Goal: Transaction & Acquisition: Purchase product/service

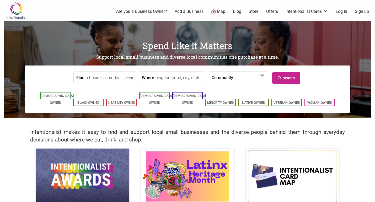
click at [342, 13] on link "Log In" at bounding box center [342, 12] width 12 height 6
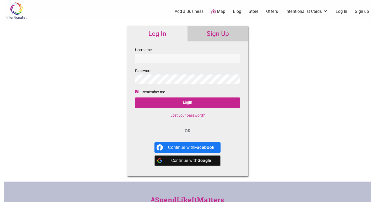
type input "samimnot1"
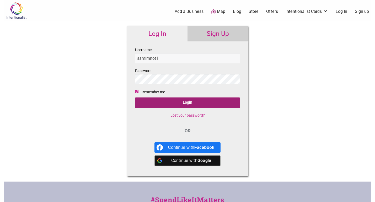
click at [188, 104] on input "Login" at bounding box center [187, 103] width 105 height 11
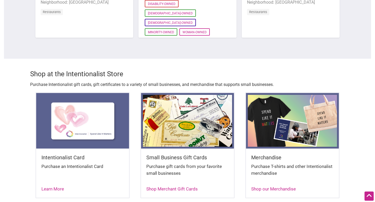
scroll to position [544, 0]
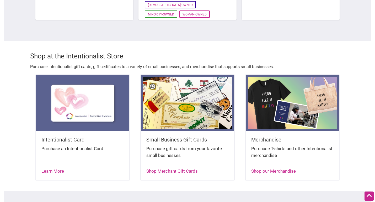
click at [81, 105] on img at bounding box center [82, 103] width 93 height 56
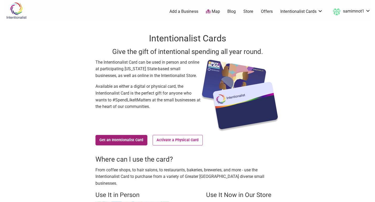
click at [121, 139] on link "Get an Intentionalist Card" at bounding box center [121, 140] width 52 height 10
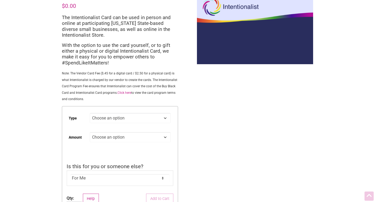
scroll to position [37, 0]
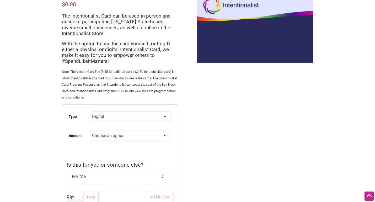
select select "Digital"
select select "25"
select select "Digital"
select select "25"
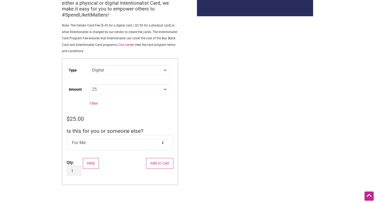
scroll to position [84, 0]
select select "For Someone Else"
click at [91, 170] on input "From" at bounding box center [120, 170] width 107 height 10
type input "Science Division"
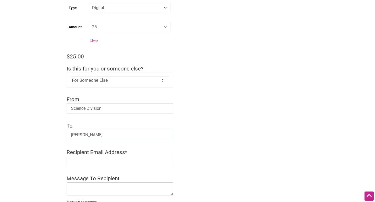
type input "Stacey Alverez"
click at [111, 159] on input "Recipient Email Address" at bounding box center [120, 161] width 107 height 10
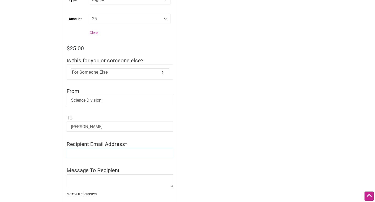
paste input "[PERSON_NAME][EMAIL_ADDRESS][PERSON_NAME][DOMAIN_NAME]"
type input "[PERSON_NAME][EMAIL_ADDRESS][PERSON_NAME][DOMAIN_NAME]"
click at [82, 124] on input "Stacey Alverez" at bounding box center [120, 127] width 107 height 10
type input "[PERSON_NAME]"
click at [95, 175] on textarea "Message To Recipient" at bounding box center [120, 180] width 107 height 13
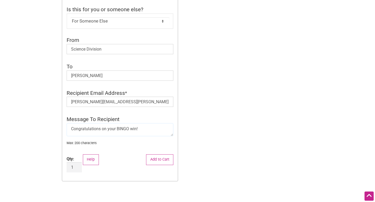
scroll to position [209, 0]
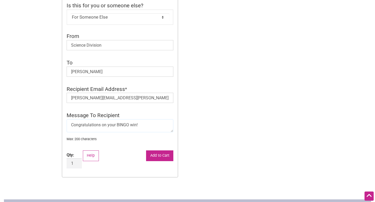
type textarea "Congratulations on your BINGO win!"
click at [160, 153] on button "Add to Cart" at bounding box center [159, 155] width 27 height 11
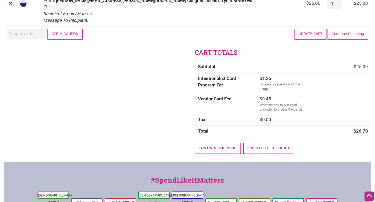
scroll to position [98, 0]
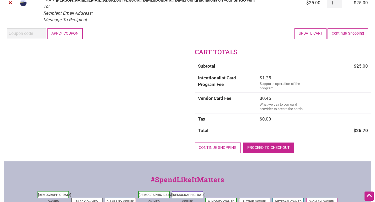
click at [267, 145] on link "Proceed to checkout" at bounding box center [268, 148] width 51 height 11
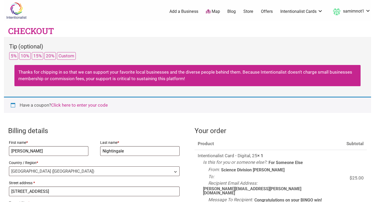
select select "WA"
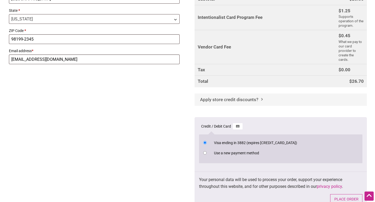
scroll to position [213, 0]
click at [205, 151] on input "Use a new payment method" at bounding box center [204, 152] width 3 height 3
radio input "true"
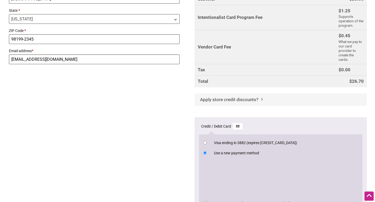
click at [261, 96] on span "Checkout" at bounding box center [262, 98] width 3 height 5
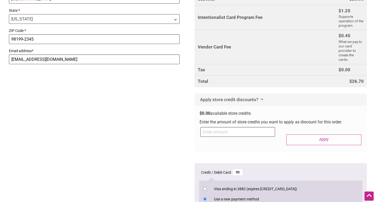
click at [261, 96] on span "Checkout" at bounding box center [262, 98] width 3 height 5
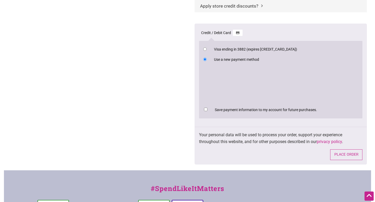
scroll to position [307, 0]
click at [205, 107] on input "Save payment information to my account for future purchases." at bounding box center [205, 108] width 3 height 3
checkbox input "true"
click at [347, 149] on button "Place order" at bounding box center [346, 154] width 32 height 11
